Goal: Information Seeking & Learning: Learn about a topic

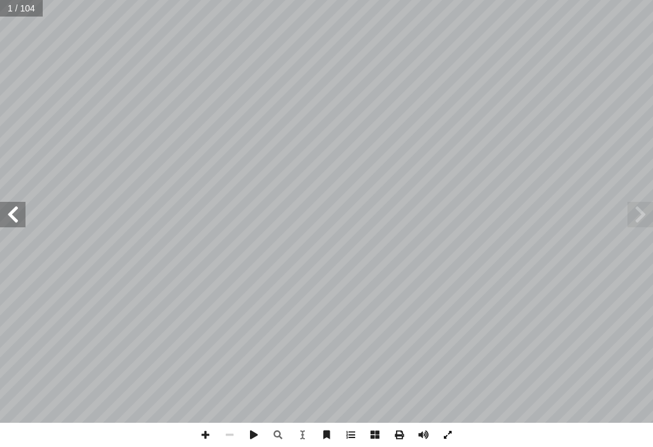
click at [439, 438] on span at bounding box center [447, 435] width 24 height 24
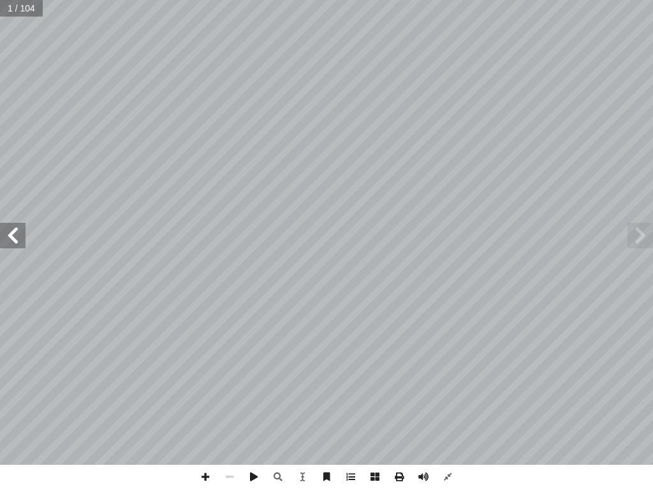
click at [24, 225] on span at bounding box center [12, 235] width 25 height 25
click at [22, 225] on span at bounding box center [12, 235] width 25 height 25
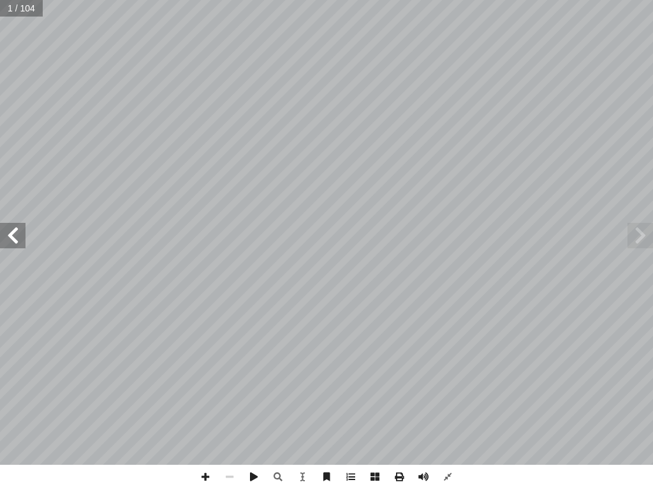
click at [22, 225] on span at bounding box center [12, 235] width 25 height 25
click at [22, 226] on span at bounding box center [12, 235] width 25 height 25
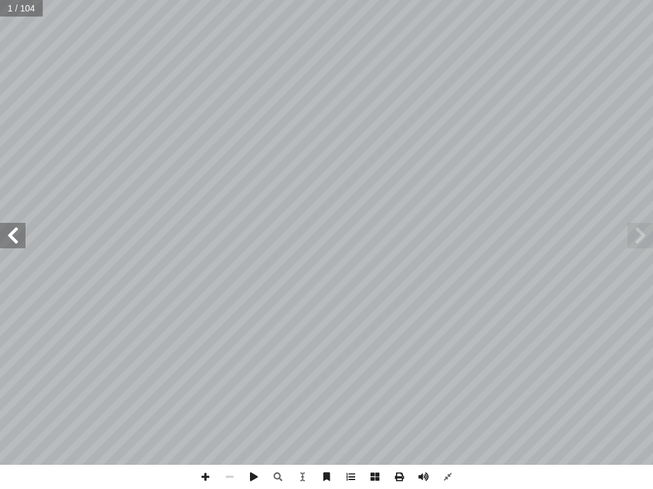
click at [21, 224] on span at bounding box center [12, 235] width 25 height 25
click at [21, 223] on span at bounding box center [12, 235] width 25 height 25
click at [21, 222] on div "الرياضيات ليف: أ ا فريق الت ) ً . [PERSON_NAME] (منسقا أ � . [PERSON_NAME] أ � …" at bounding box center [326, 232] width 653 height 465
click at [3, 227] on span at bounding box center [12, 235] width 25 height 25
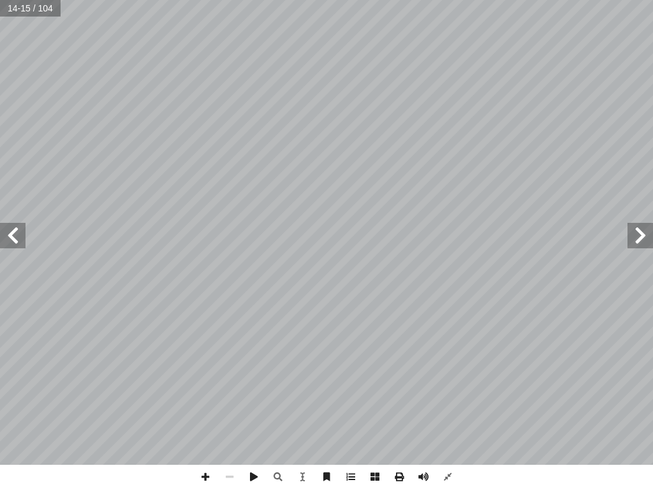
click at [3, 227] on span at bounding box center [12, 235] width 25 height 25
click at [5, 226] on span at bounding box center [12, 235] width 25 height 25
click at [6, 226] on span at bounding box center [12, 235] width 25 height 25
click at [7, 226] on span at bounding box center [12, 235] width 25 height 25
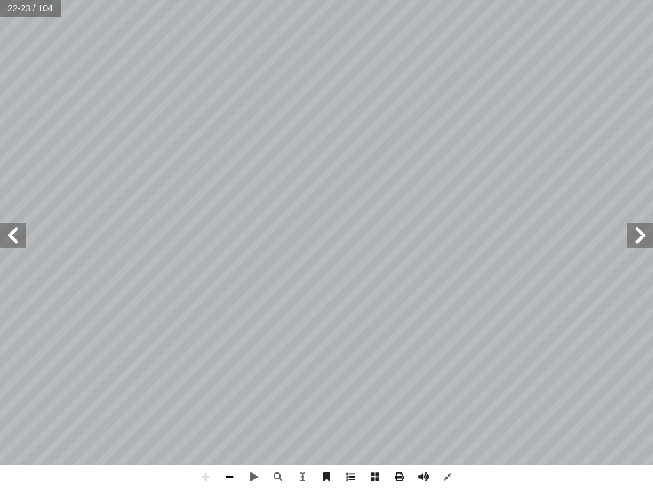
click at [222, 447] on span at bounding box center [229, 477] width 24 height 24
click at [652, 235] on span at bounding box center [639, 235] width 25 height 25
click at [206, 447] on span at bounding box center [205, 477] width 24 height 24
